Goal: Task Accomplishment & Management: Manage account settings

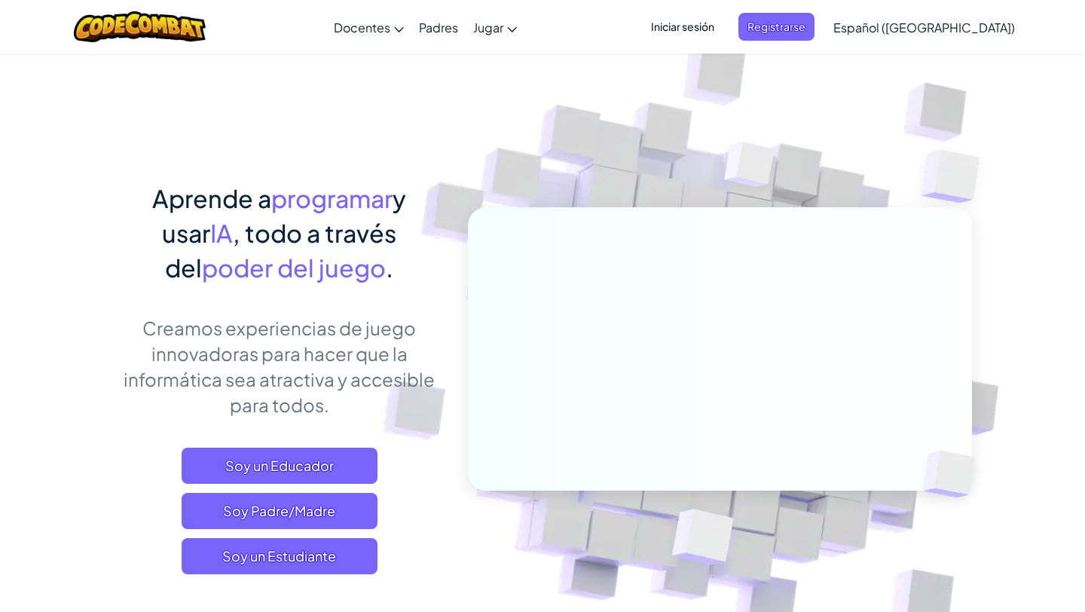
click at [723, 30] on span "Iniciar sesión" at bounding box center [682, 27] width 81 height 28
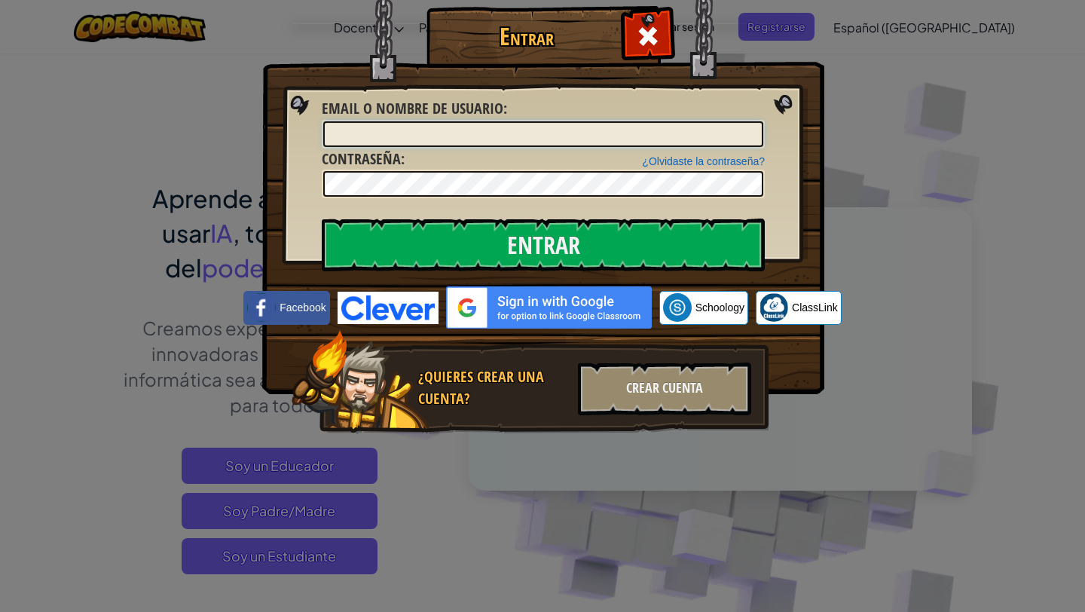
click at [646, 134] on input "Email o Nombre de usuario :" at bounding box center [543, 134] width 440 height 26
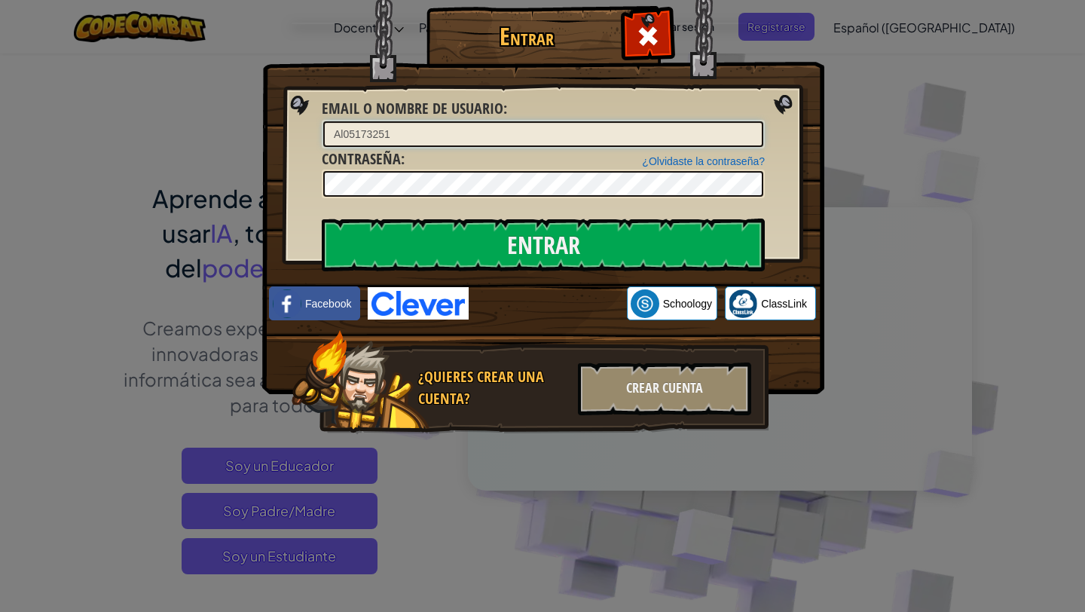
type input "Al05173251"
